Goal: Transaction & Acquisition: Purchase product/service

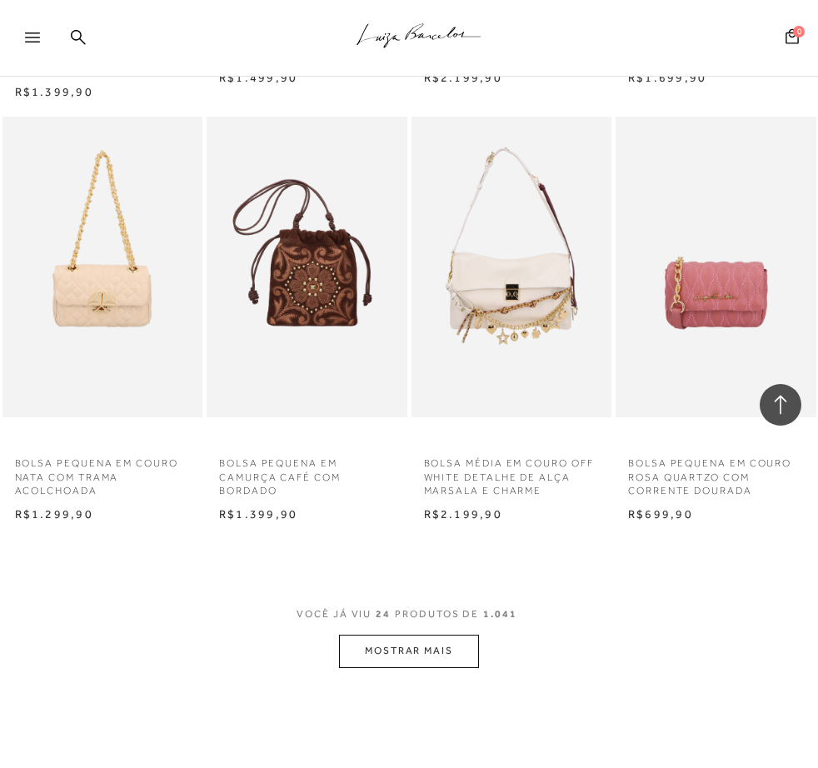
scroll to position [2165, 0]
click at [415, 634] on button "MOSTRAR MAIS" at bounding box center [409, 650] width 140 height 32
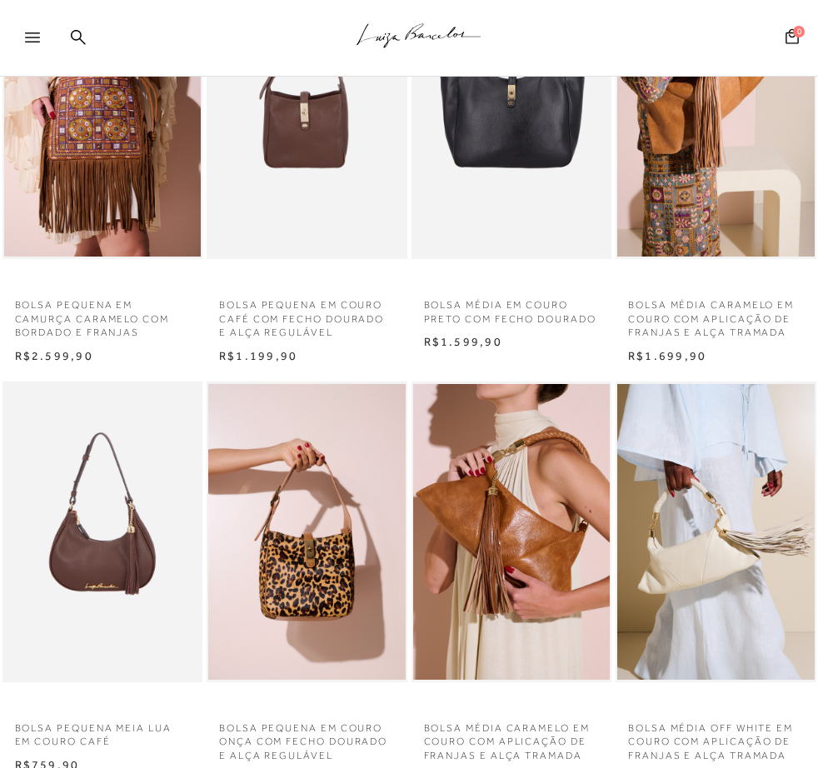
scroll to position [0, 0]
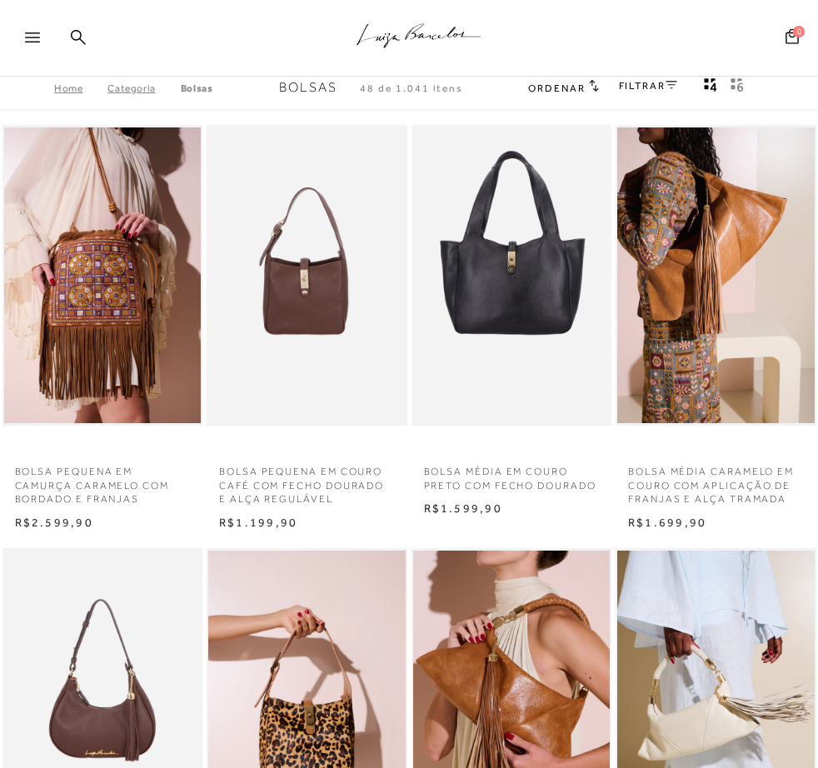
click at [664, 87] on link "FILTRAR" at bounding box center [648, 86] width 58 height 12
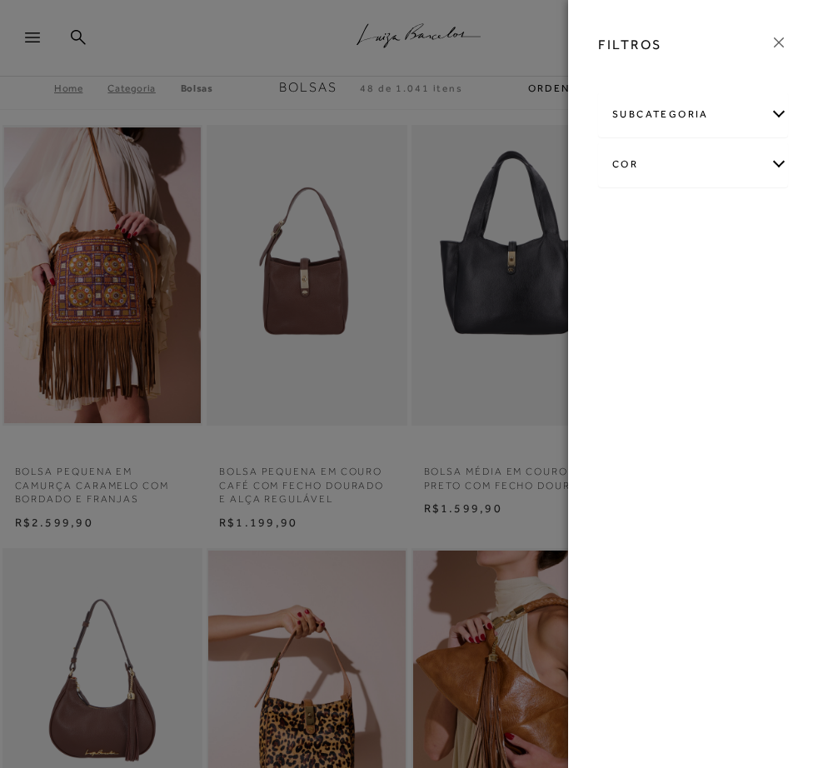
click at [694, 118] on div "subcategoria" at bounding box center [693, 114] width 188 height 44
click at [654, 183] on span "Tamanho" at bounding box center [650, 185] width 42 height 12
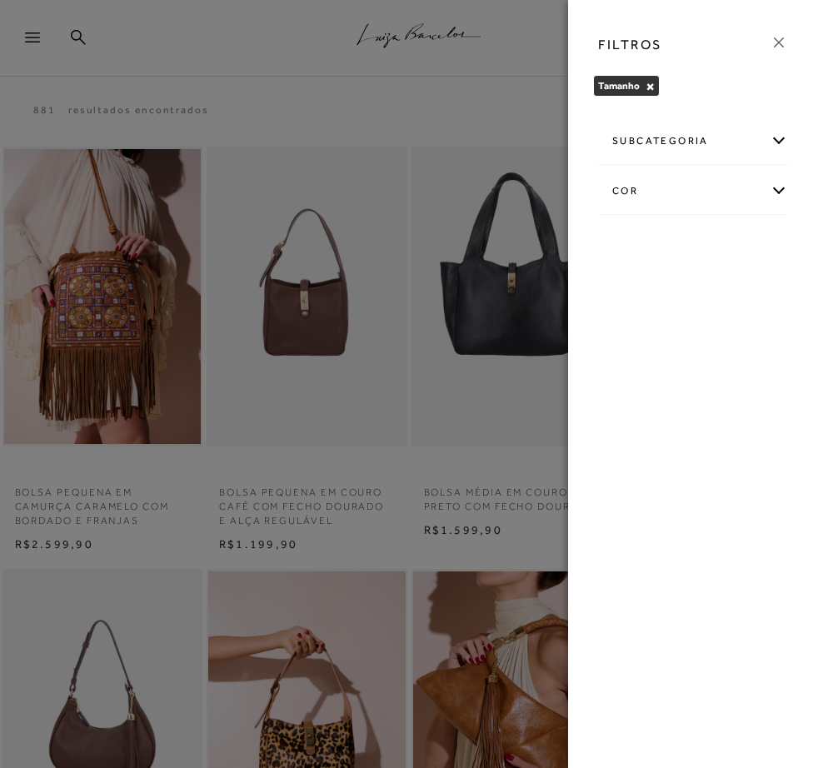
click at [671, 190] on div "cor" at bounding box center [693, 191] width 188 height 44
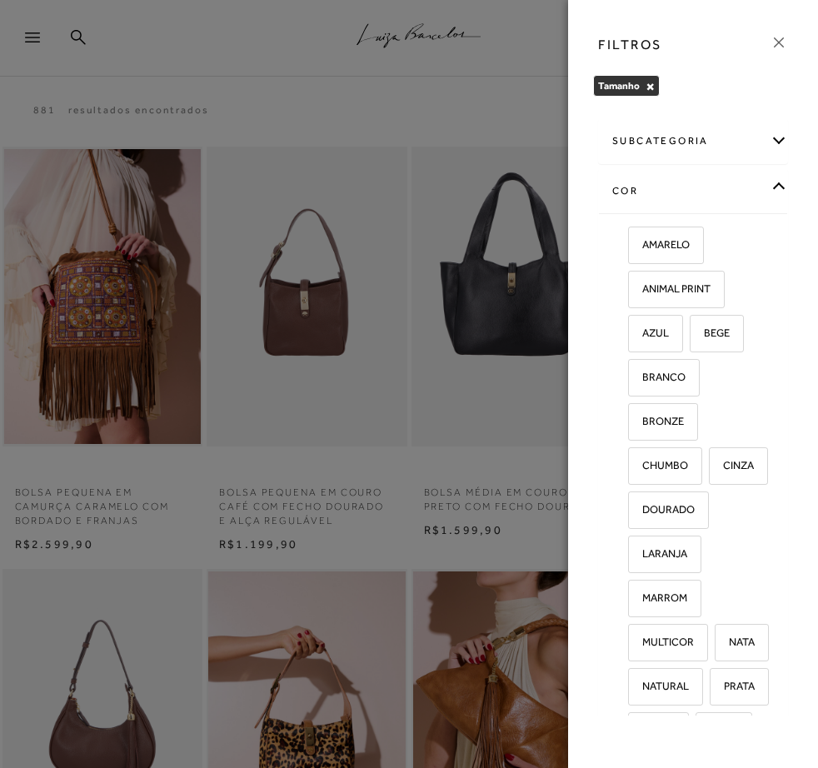
click at [717, 144] on div "subcategoria" at bounding box center [693, 141] width 188 height 44
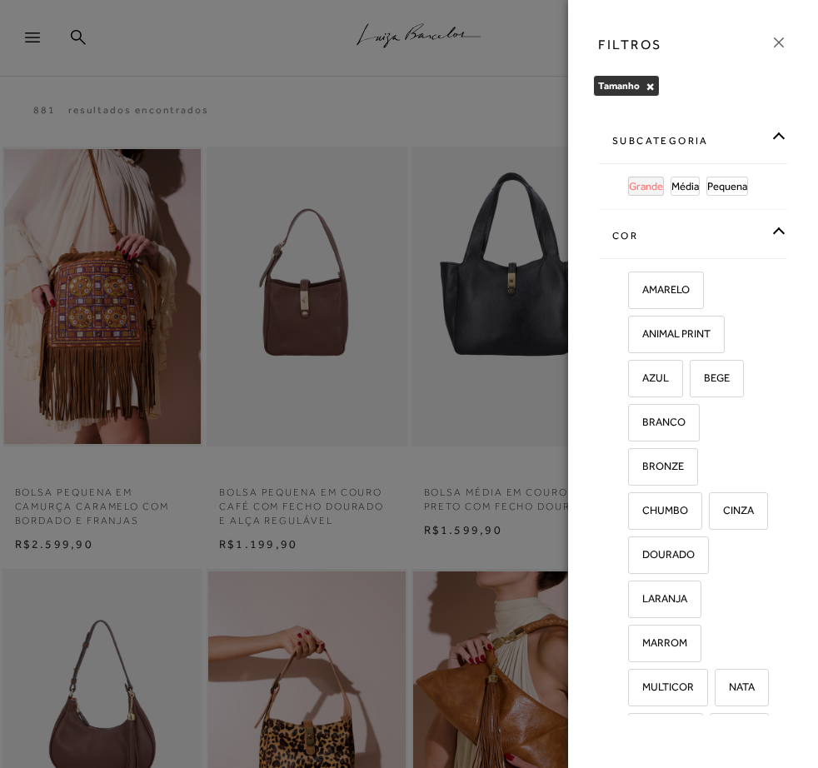
click at [652, 183] on span "Grande" at bounding box center [646, 186] width 34 height 12
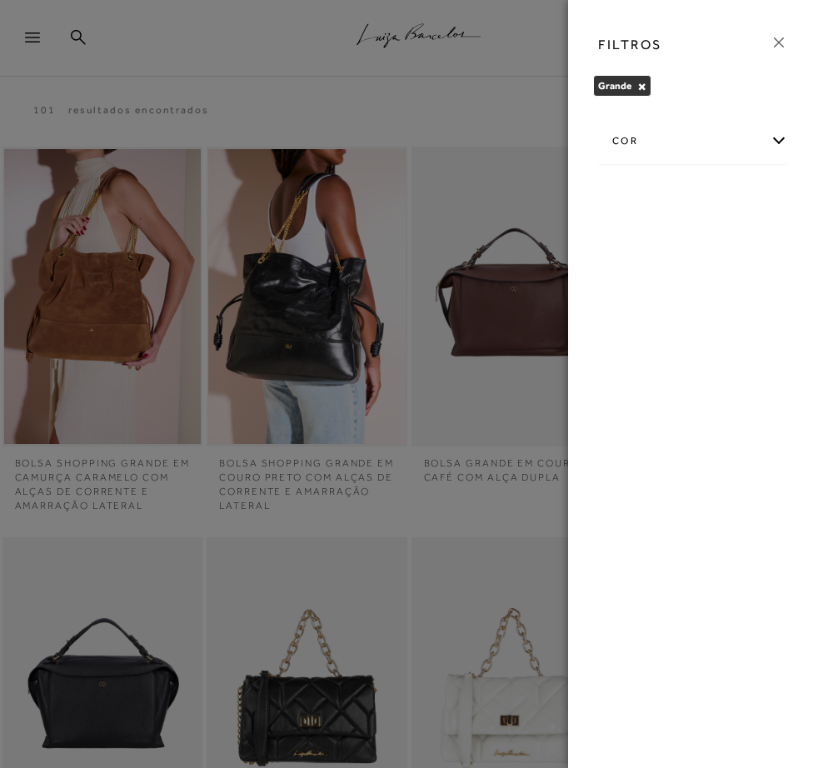
click at [502, 121] on div at bounding box center [409, 384] width 818 height 768
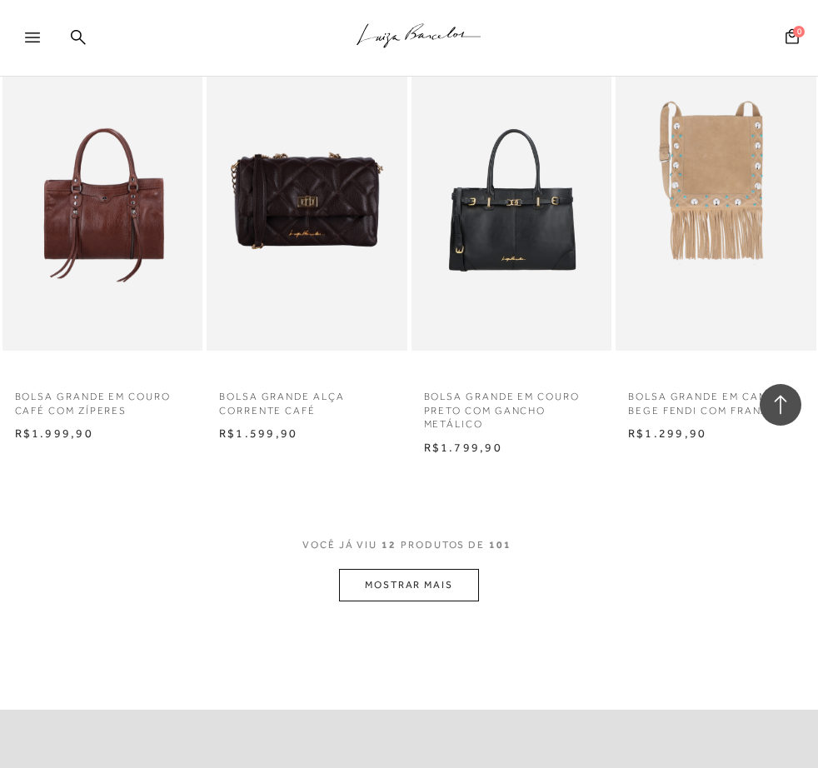
scroll to position [1082, 0]
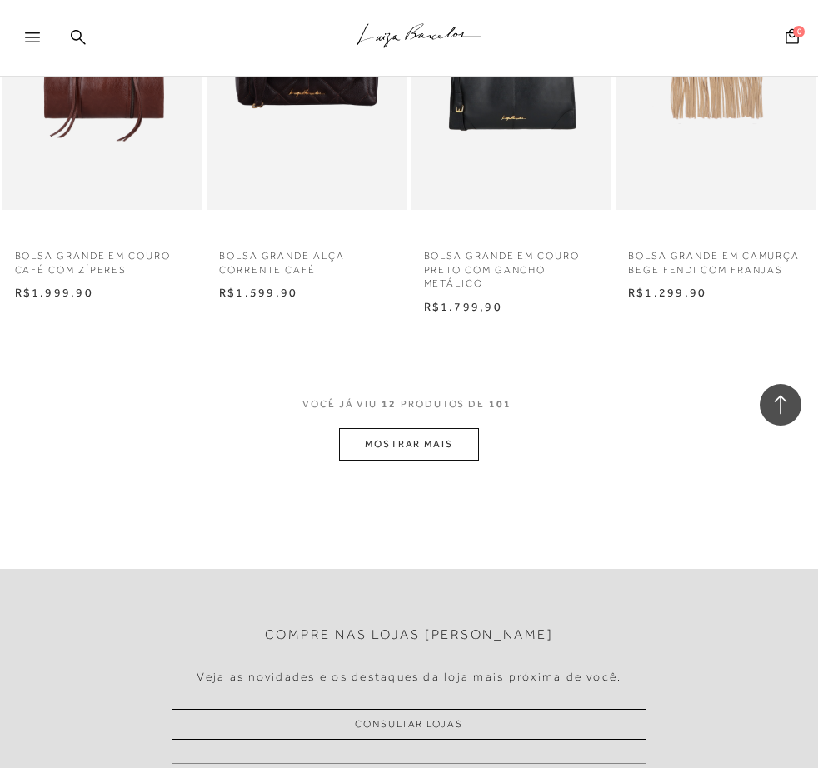
click at [427, 441] on button "MOSTRAR MAIS" at bounding box center [409, 444] width 140 height 32
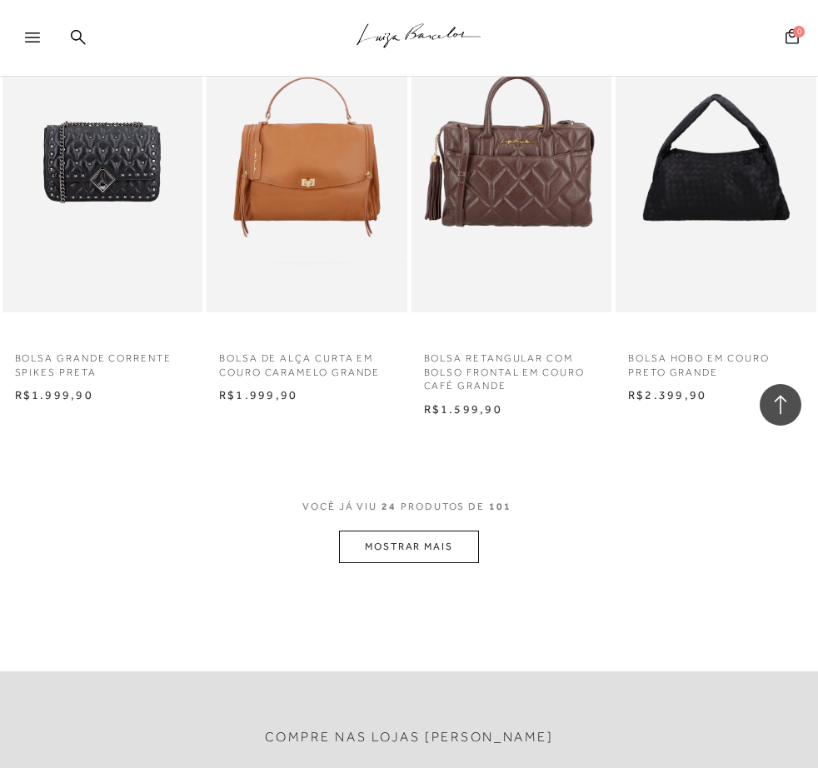
scroll to position [2414, 0]
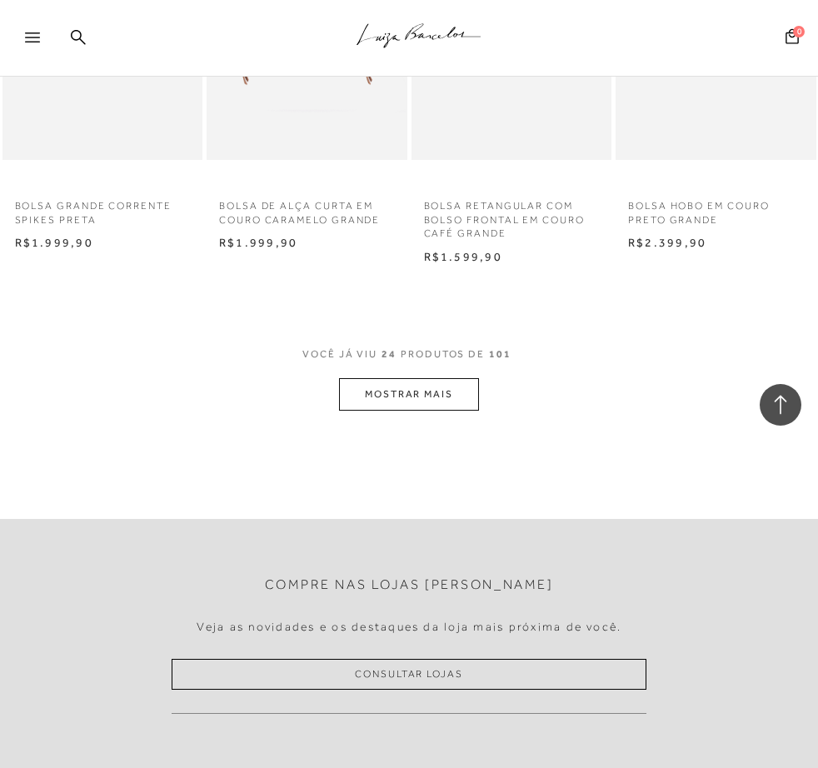
click at [443, 384] on button "MOSTRAR MAIS" at bounding box center [409, 394] width 140 height 32
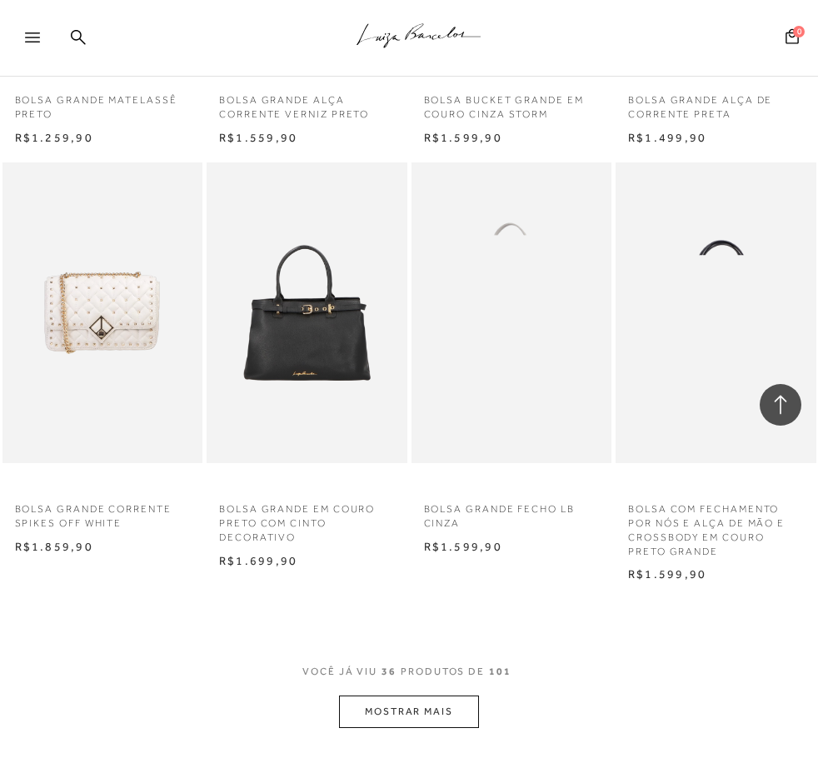
scroll to position [3580, 0]
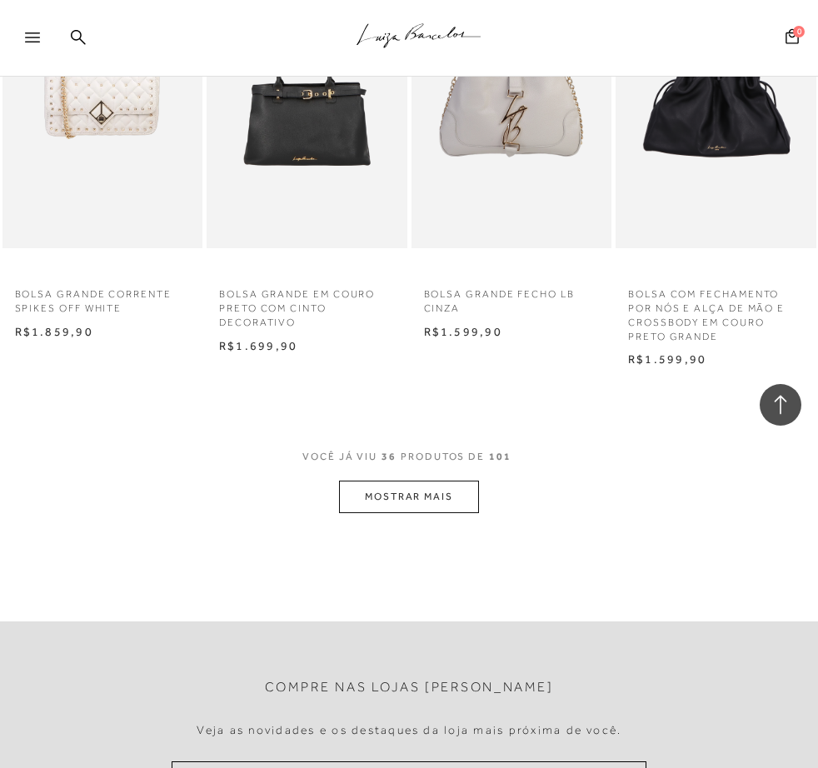
click at [420, 493] on button "MOSTRAR MAIS" at bounding box center [409, 496] width 140 height 32
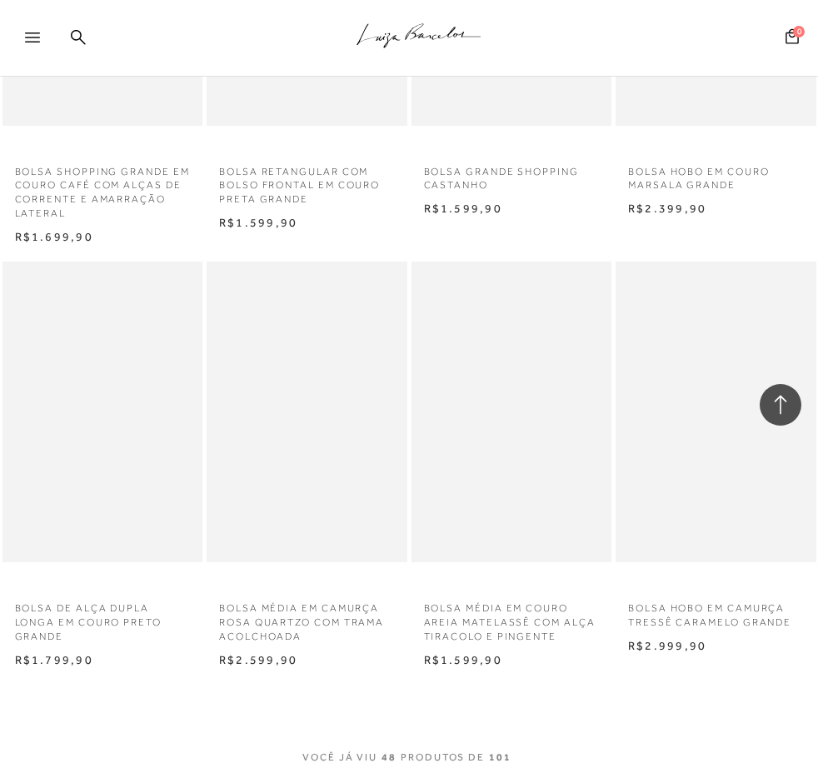
scroll to position [4746, 0]
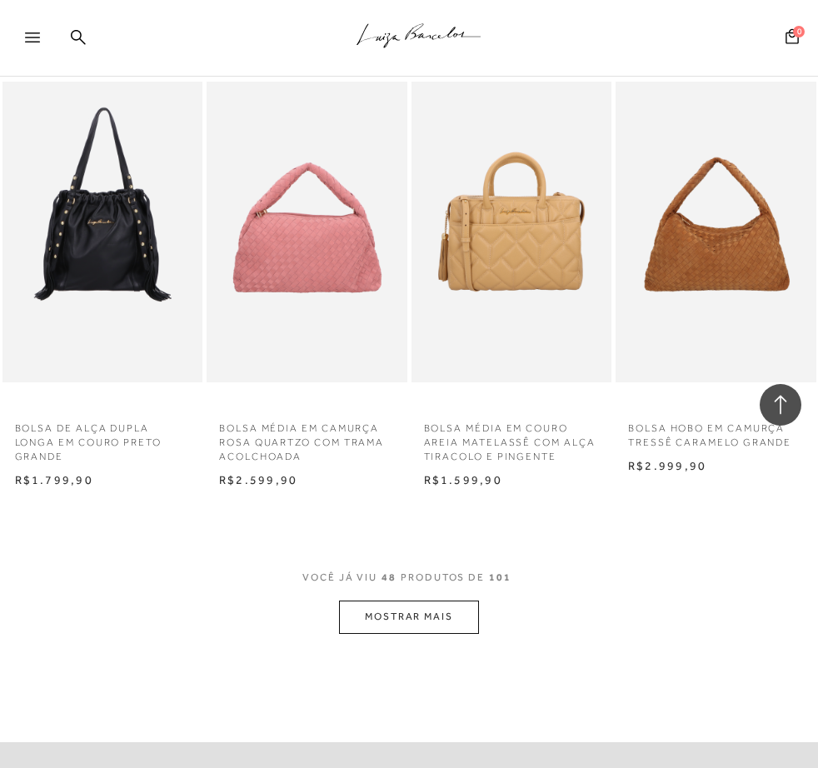
click at [389, 600] on button "MOSTRAR MAIS" at bounding box center [409, 616] width 140 height 32
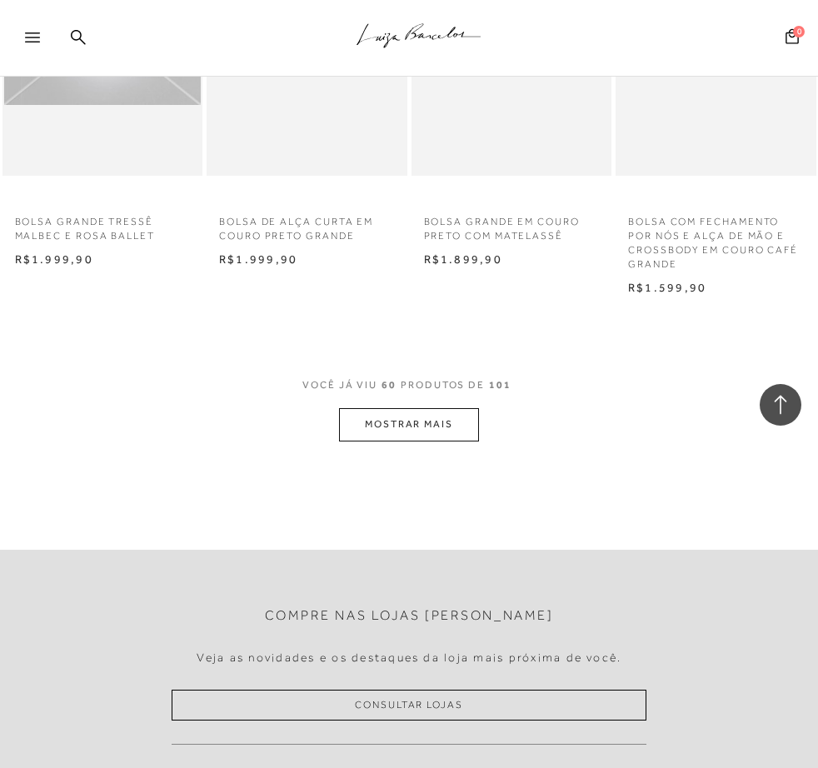
scroll to position [6327, 0]
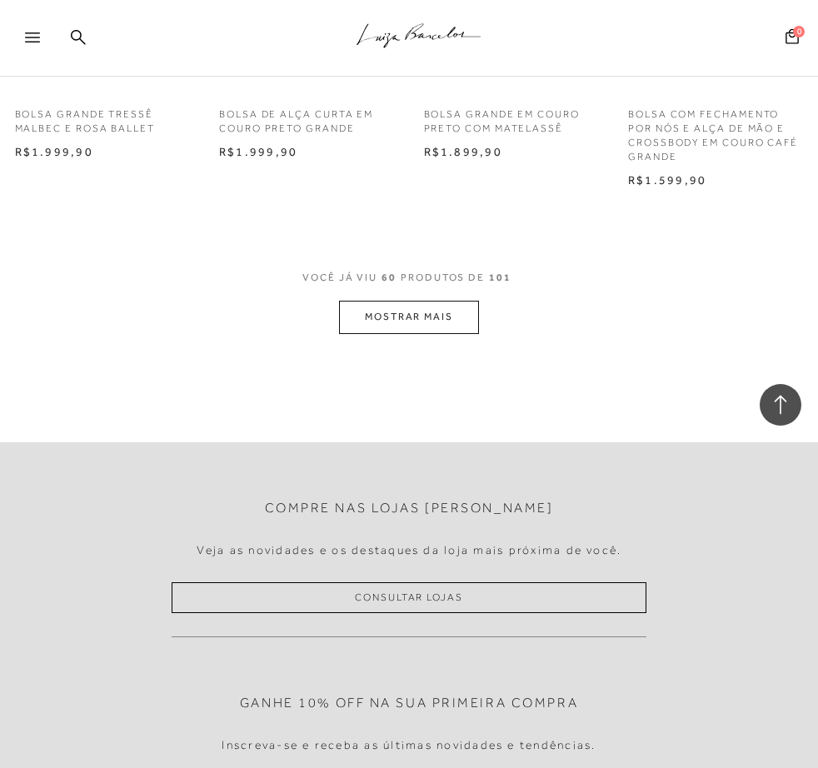
click at [430, 304] on button "MOSTRAR MAIS" at bounding box center [409, 317] width 140 height 32
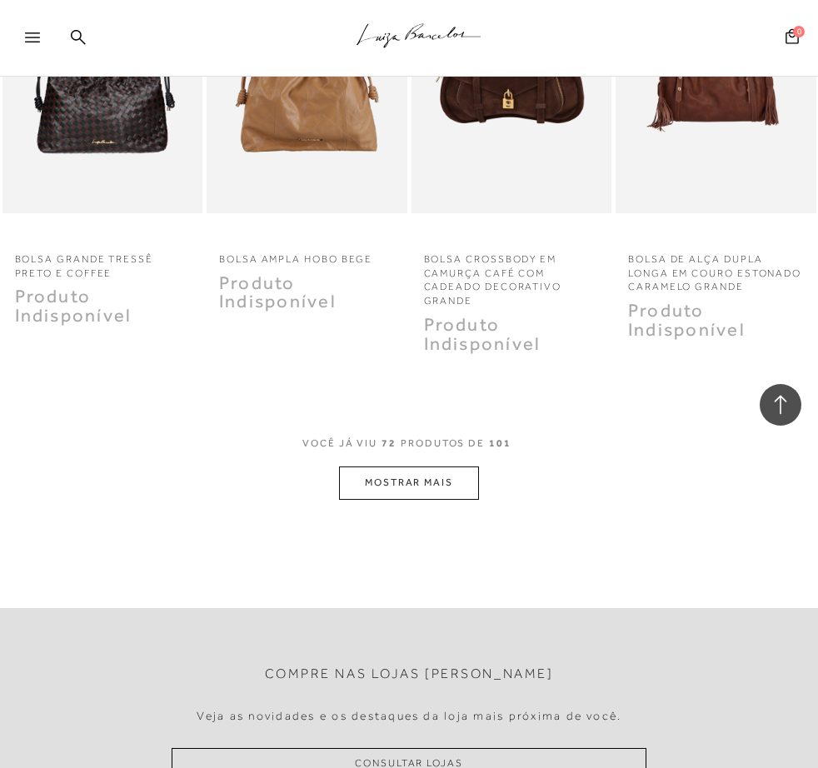
scroll to position [7410, 0]
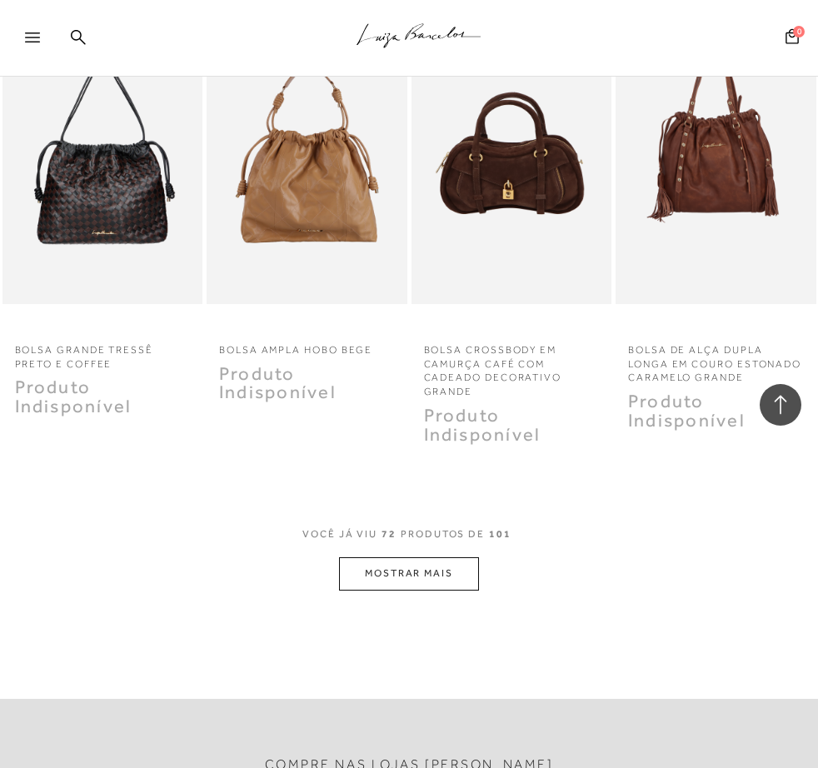
click at [401, 564] on button "MOSTRAR MAIS" at bounding box center [409, 573] width 140 height 32
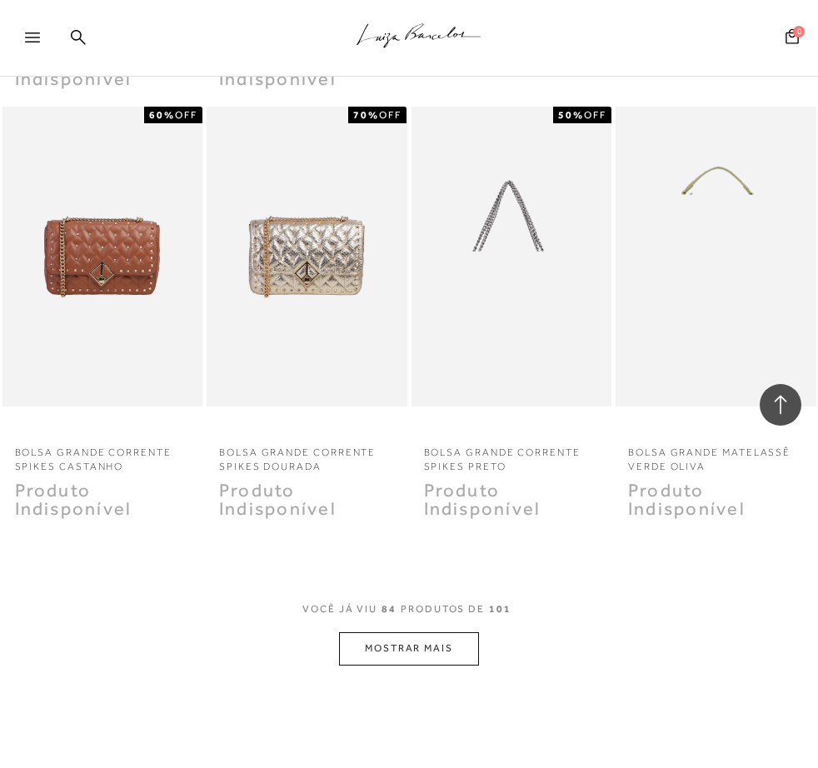
scroll to position [8825, 0]
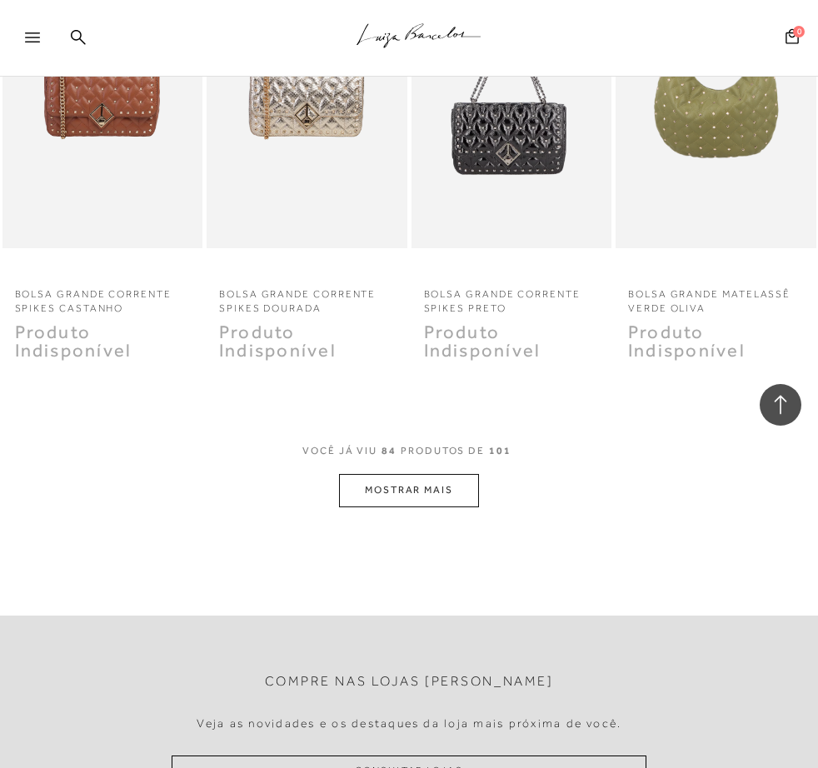
click at [439, 481] on button "MOSTRAR MAIS" at bounding box center [409, 490] width 140 height 32
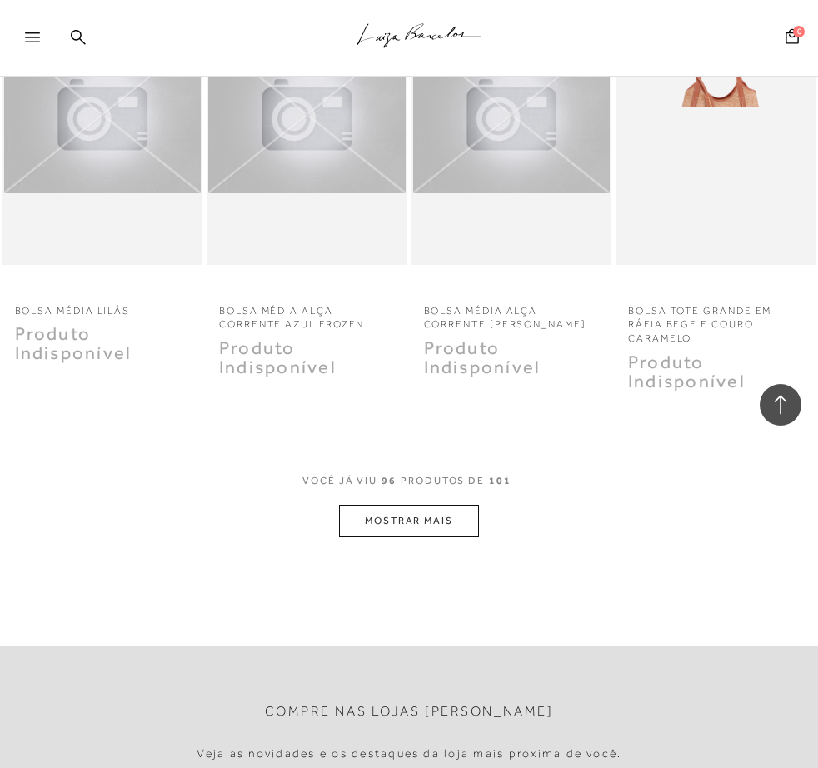
scroll to position [10240, 0]
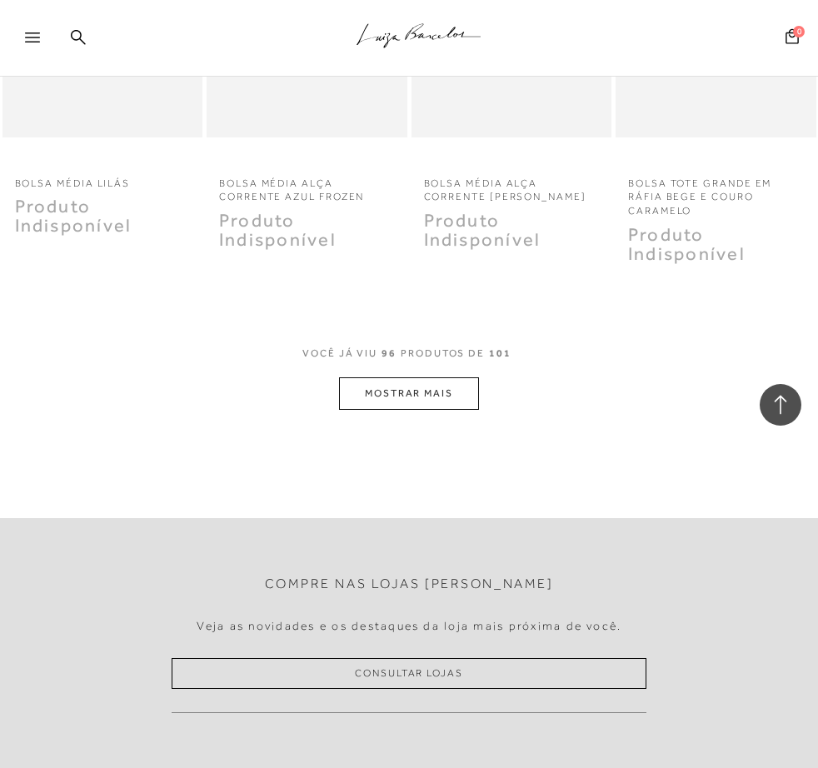
click at [445, 380] on button "MOSTRAR MAIS" at bounding box center [409, 393] width 140 height 32
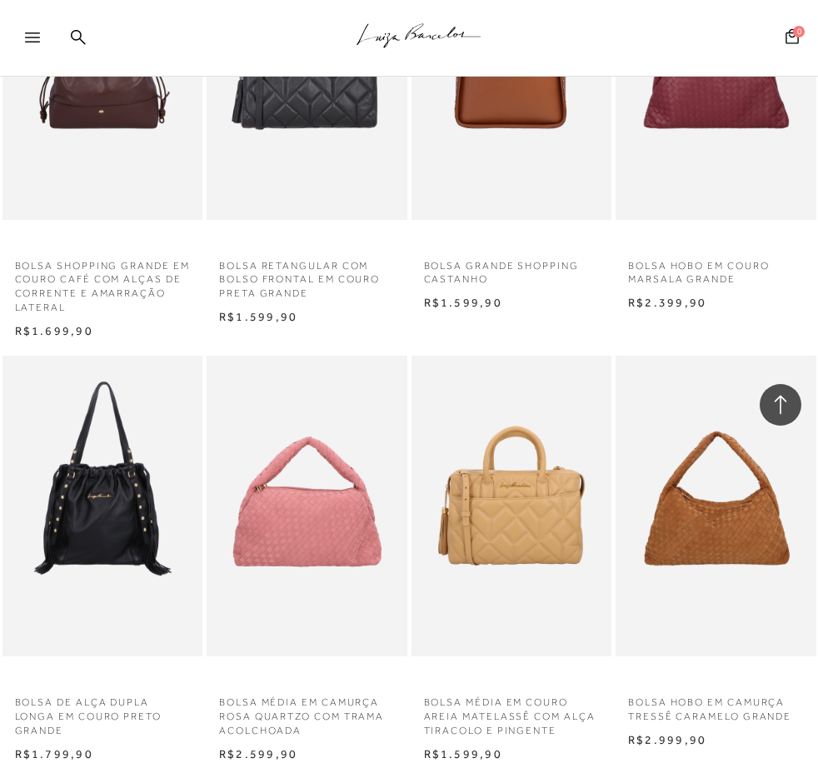
scroll to position [4329, 0]
